Goal: Information Seeking & Learning: Learn about a topic

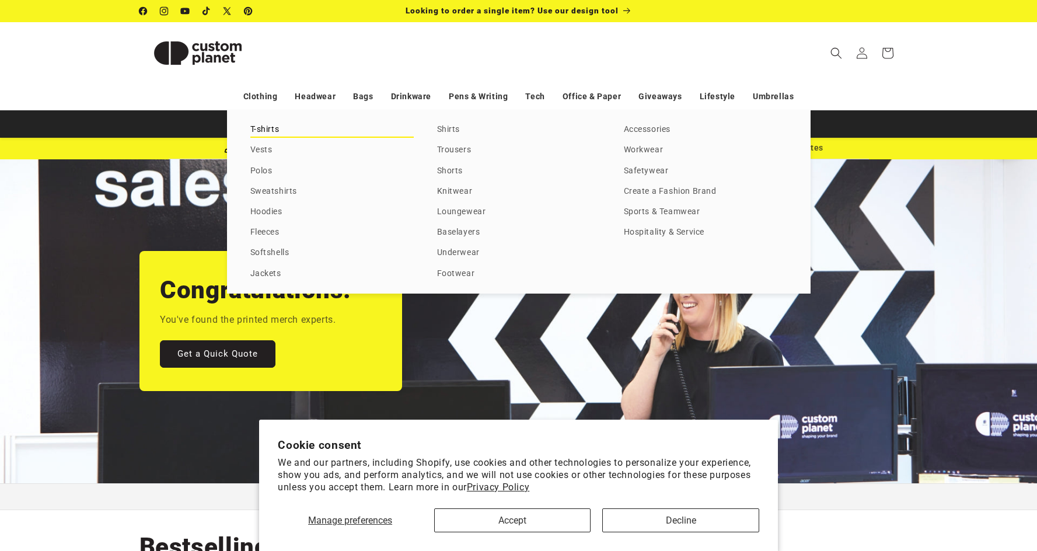
click at [271, 128] on link "T-shirts" at bounding box center [331, 130] width 163 height 16
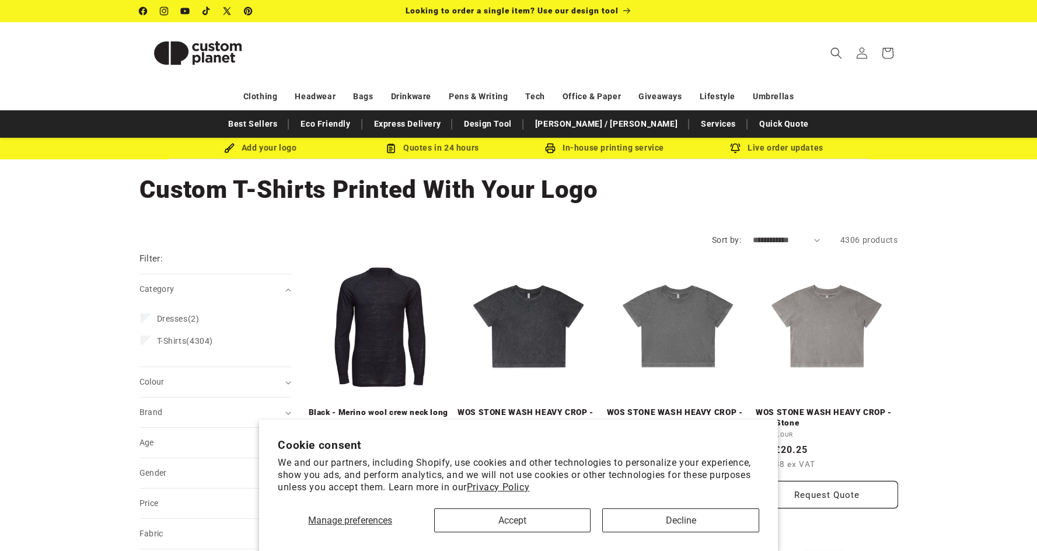
click at [553, 522] on button "Accept" at bounding box center [512, 521] width 156 height 24
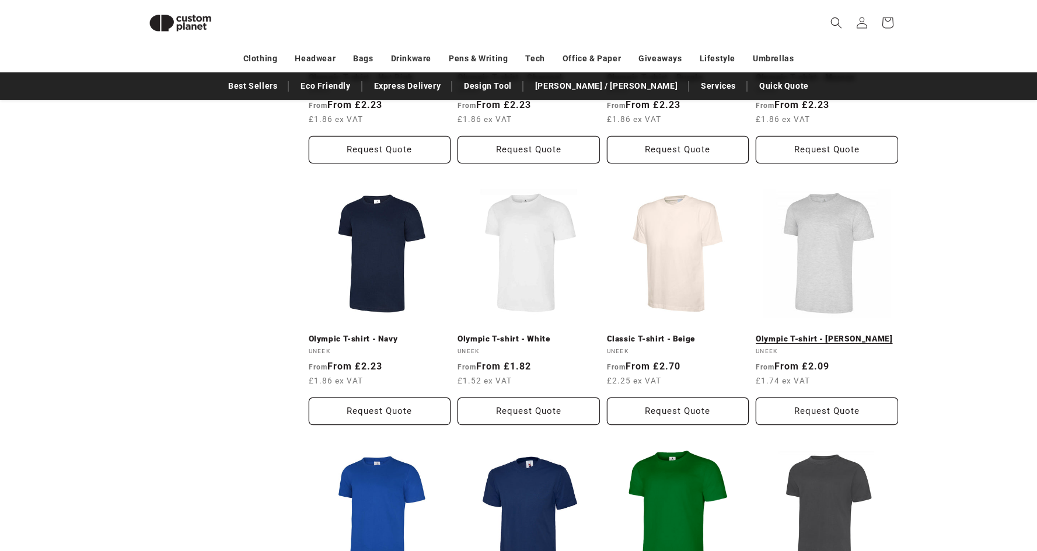
scroll to position [865, 0]
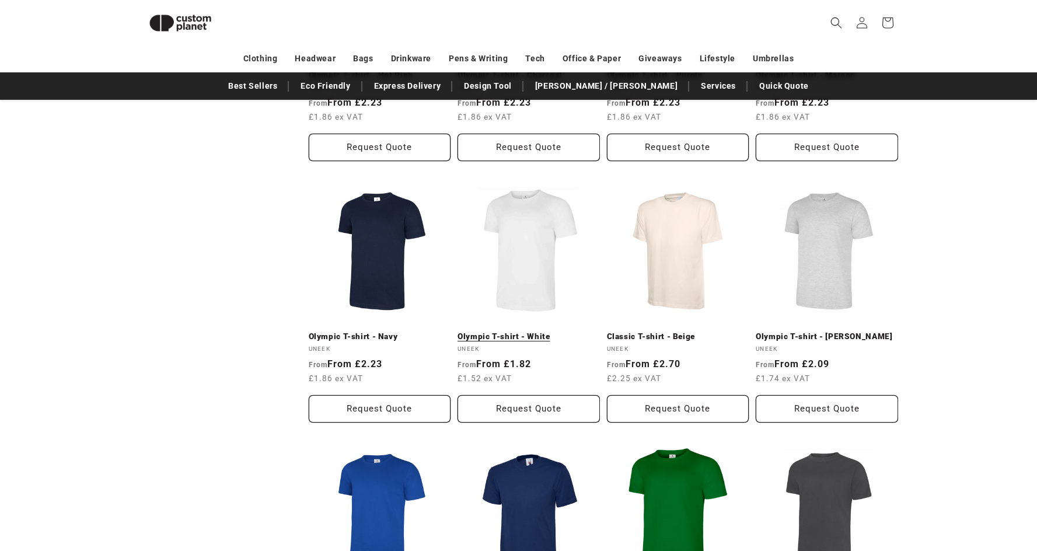
click at [541, 332] on link "Olympic T-shirt - White" at bounding box center [529, 337] width 142 height 11
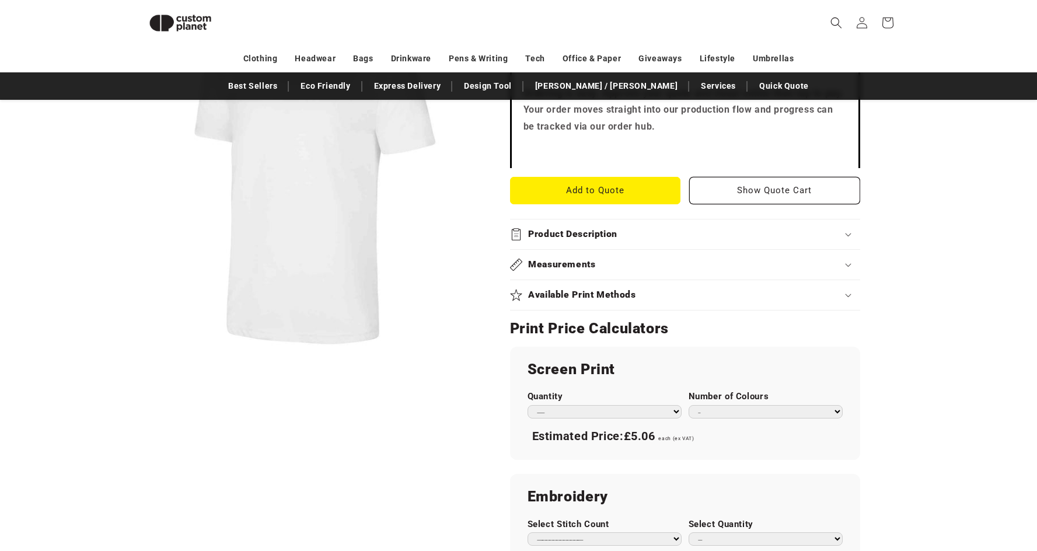
scroll to position [384, 0]
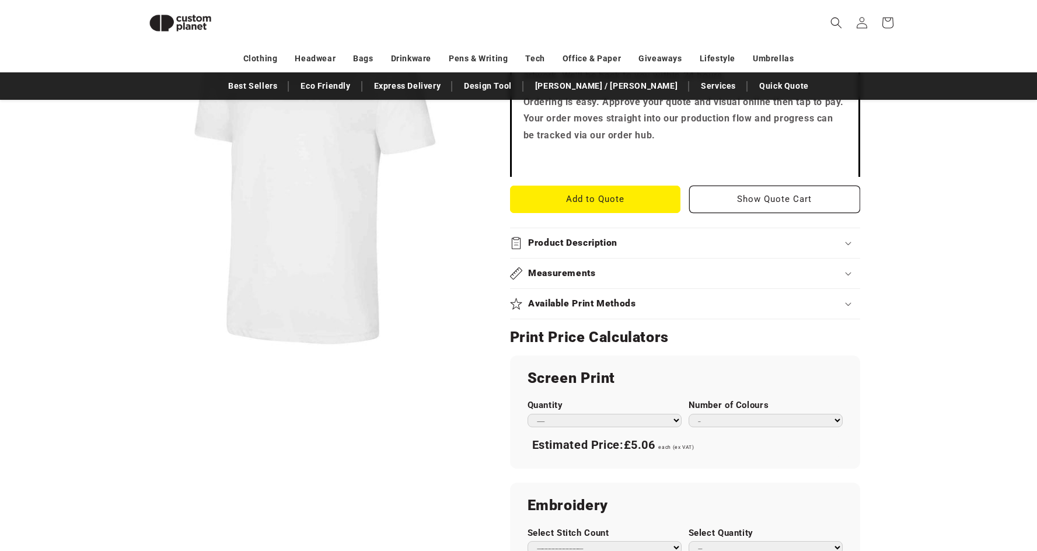
click at [604, 267] on div "Measurements" at bounding box center [685, 273] width 350 height 12
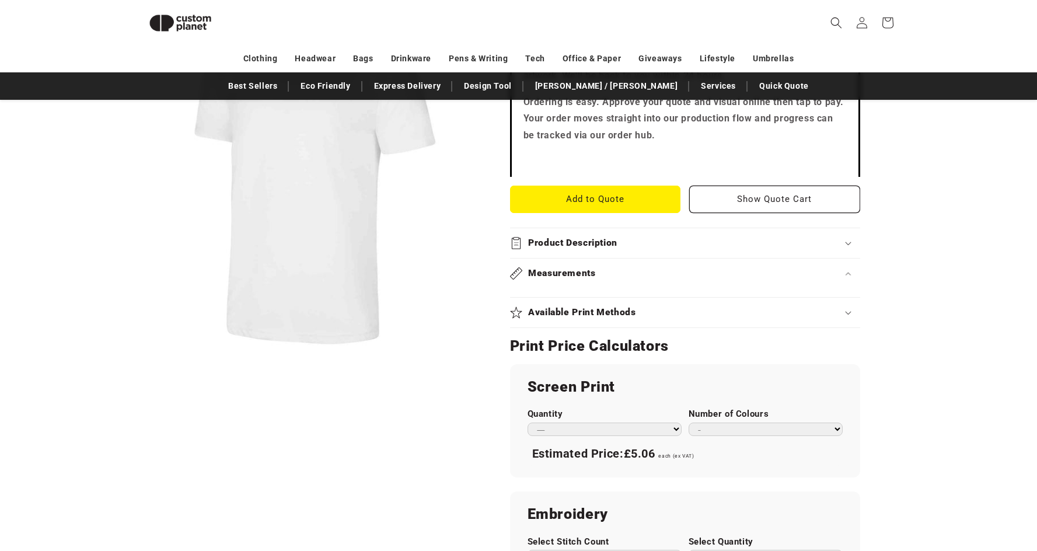
click at [574, 239] on h2 "Product Description" at bounding box center [572, 243] width 89 height 12
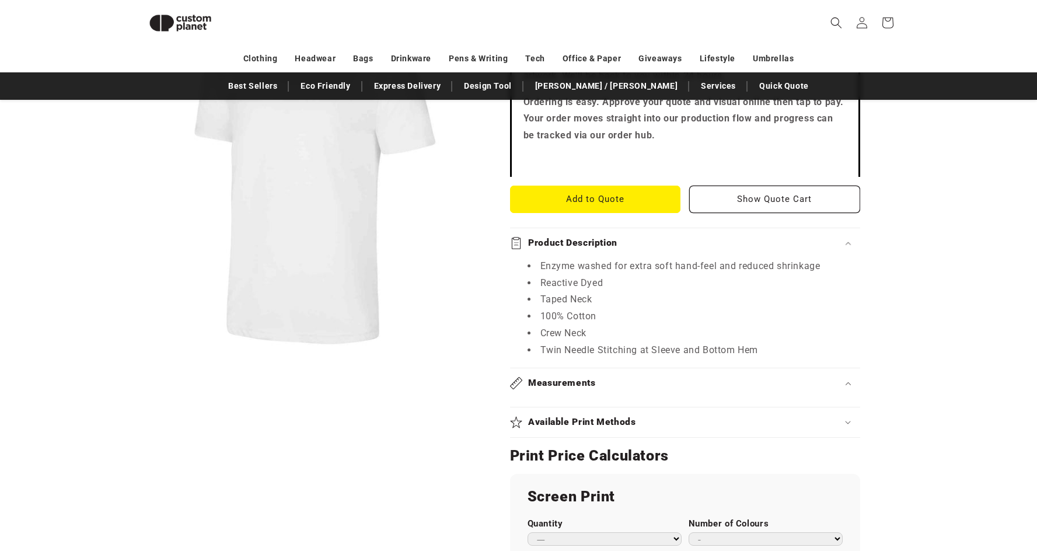
click at [579, 423] on h2 "Available Print Methods" at bounding box center [582, 422] width 108 height 12
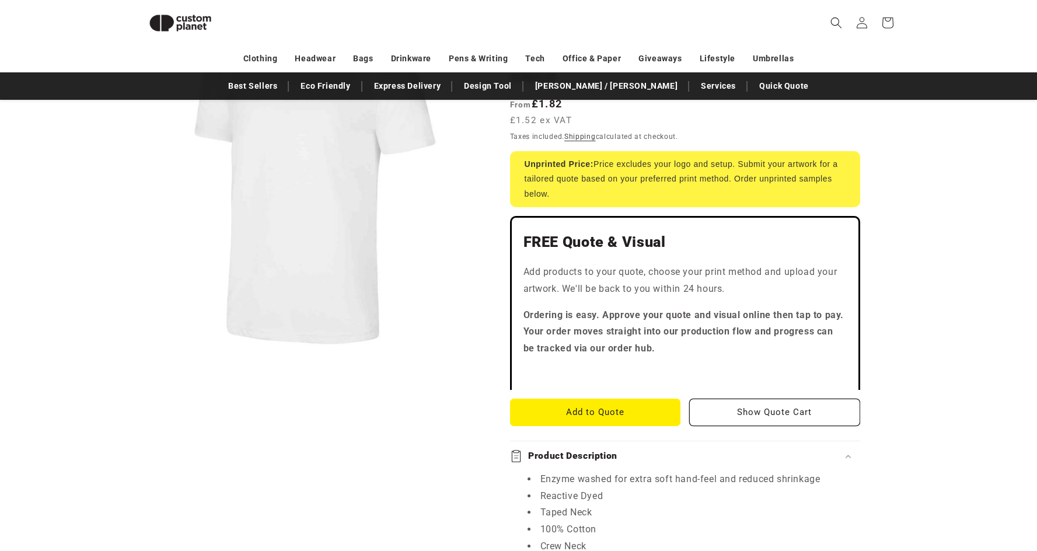
scroll to position [0, 0]
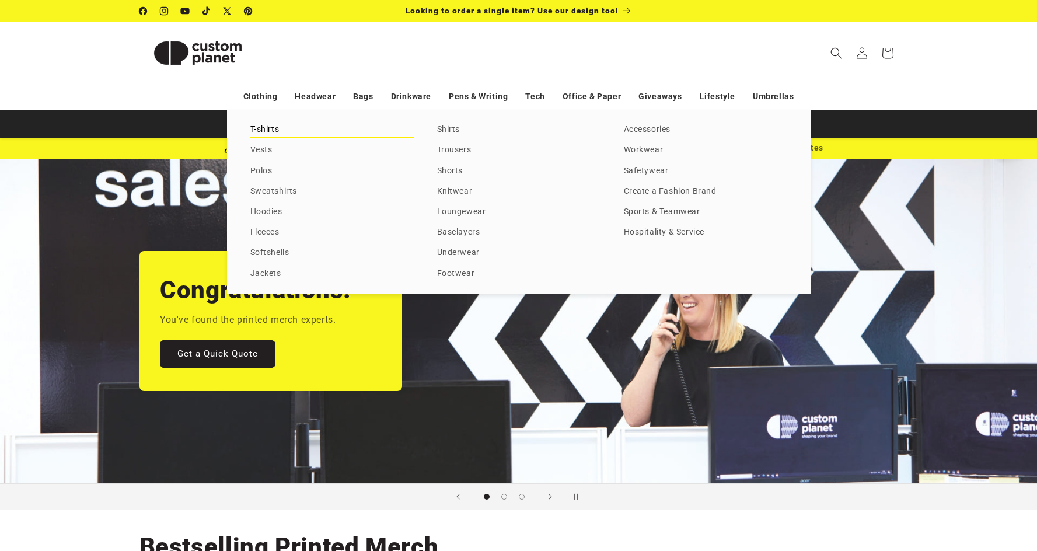
click at [271, 132] on link "T-shirts" at bounding box center [331, 130] width 163 height 16
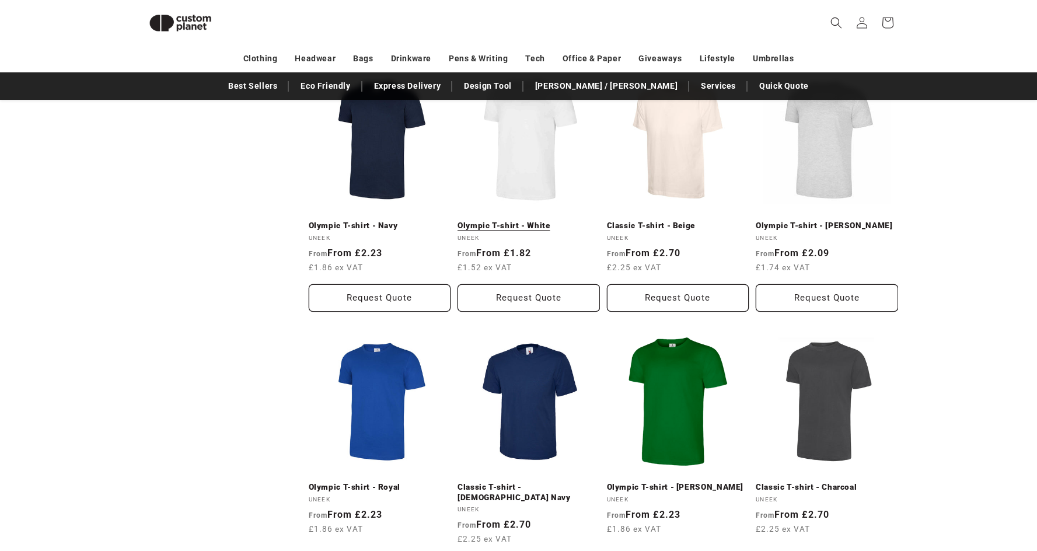
scroll to position [933, 0]
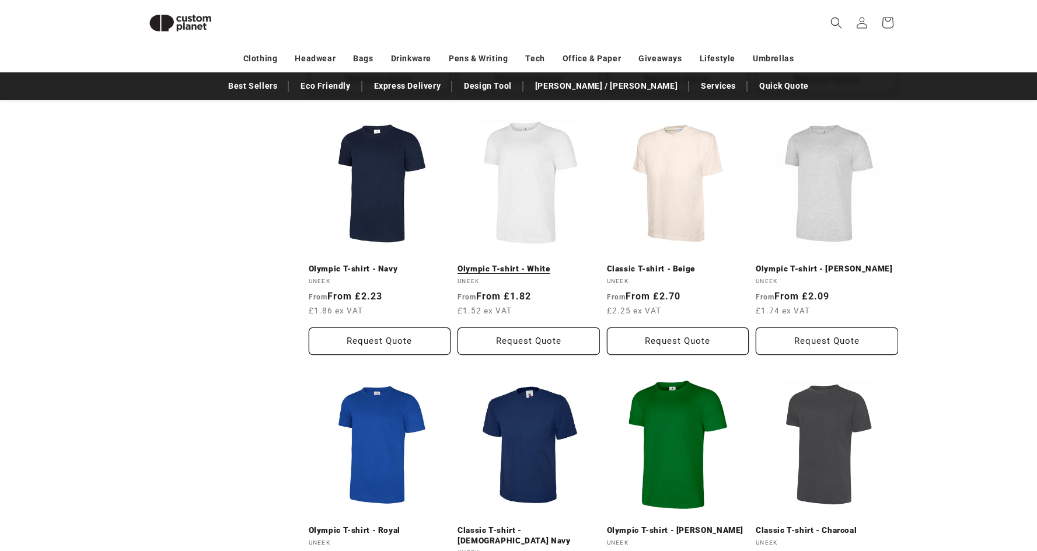
click at [528, 264] on link "Olympic T-shirt - White" at bounding box center [529, 269] width 142 height 11
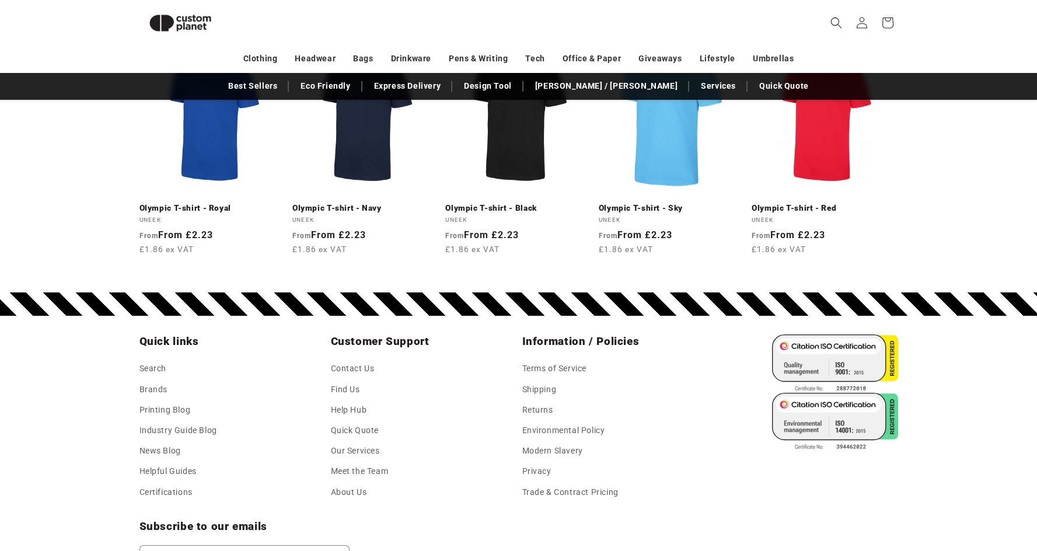
scroll to position [1497, 0]
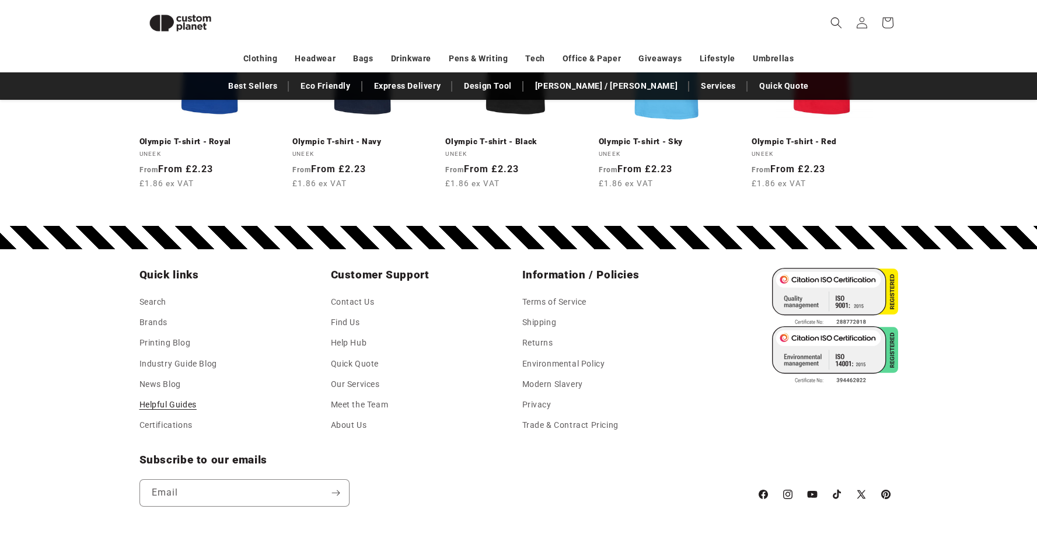
click at [194, 395] on link "Helpful Guides" at bounding box center [168, 405] width 57 height 20
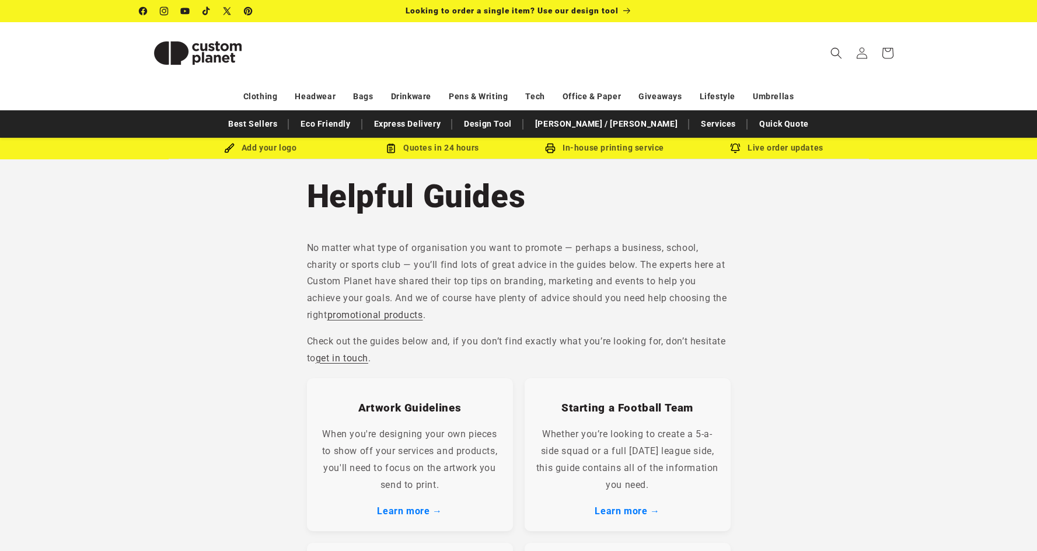
click at [427, 511] on div "Artwork Guidelines When you're designing your own pieces to show off your servi…" at bounding box center [410, 454] width 206 height 153
click at [426, 509] on link "Learn more →" at bounding box center [409, 511] width 65 height 11
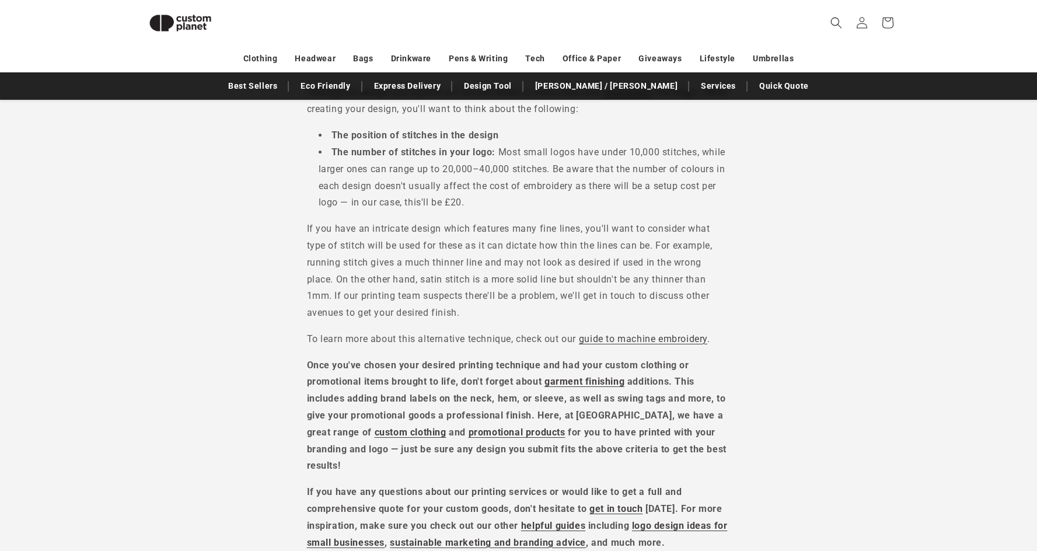
scroll to position [4439, 0]
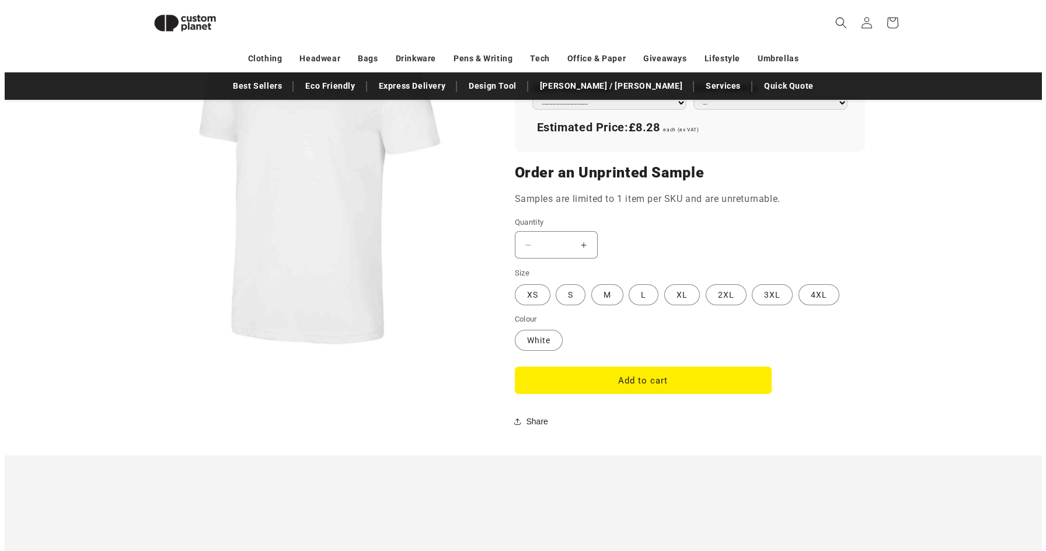
scroll to position [29, 0]
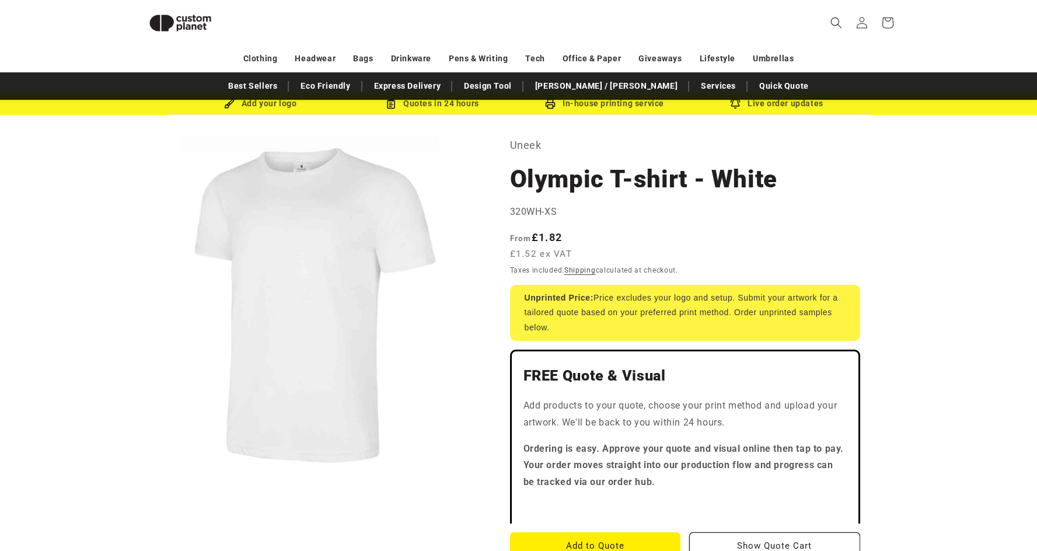
drag, startPoint x: 338, startPoint y: 275, endPoint x: 392, endPoint y: 364, distance: 104.2
click at [140, 478] on button "Open media 1 in modal" at bounding box center [140, 478] width 0 height 0
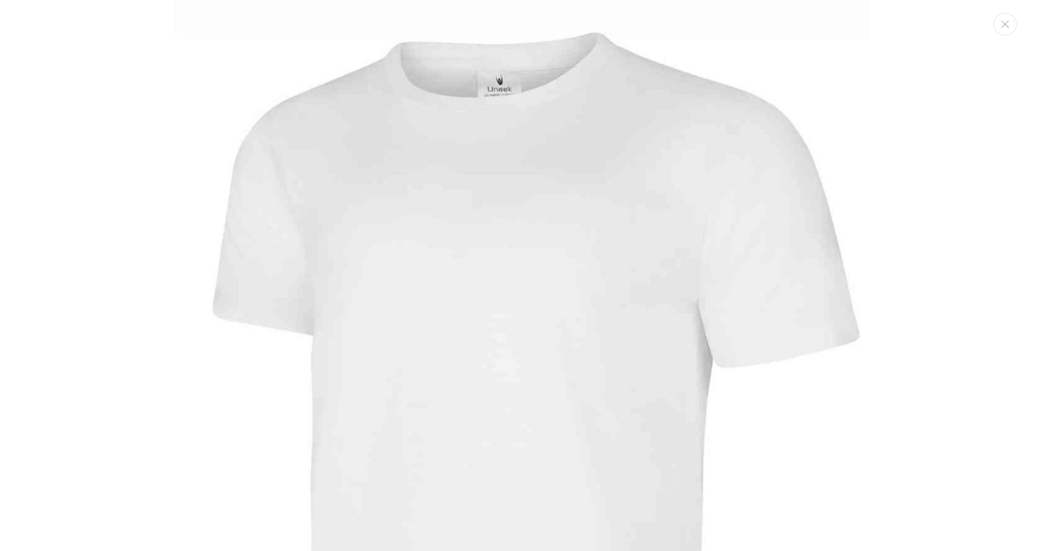
click at [353, 317] on img "Media gallery" at bounding box center [523, 459] width 918 height 918
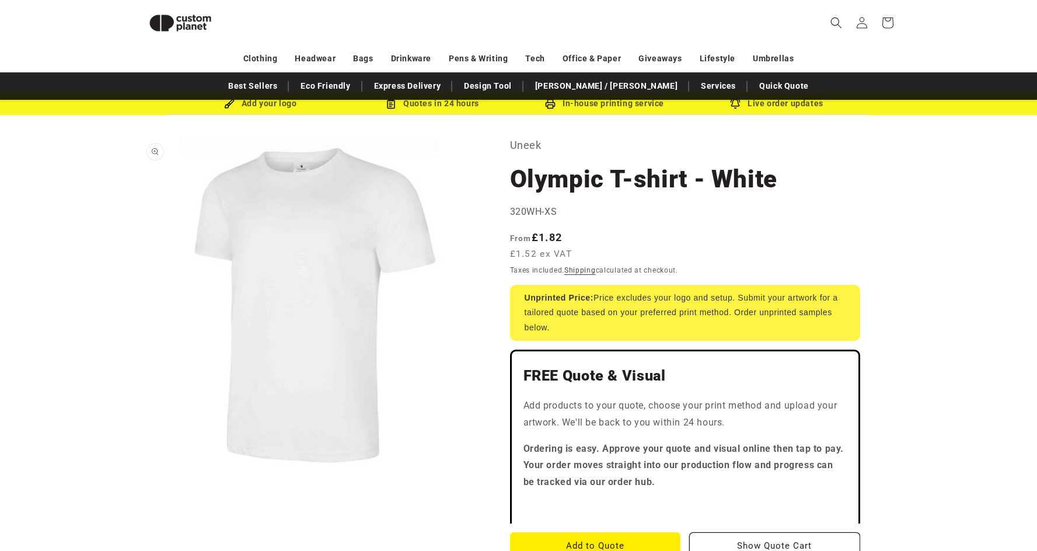
click at [140, 478] on button "Open media 1 in modal" at bounding box center [140, 478] width 0 height 0
